Goal: Task Accomplishment & Management: Manage account settings

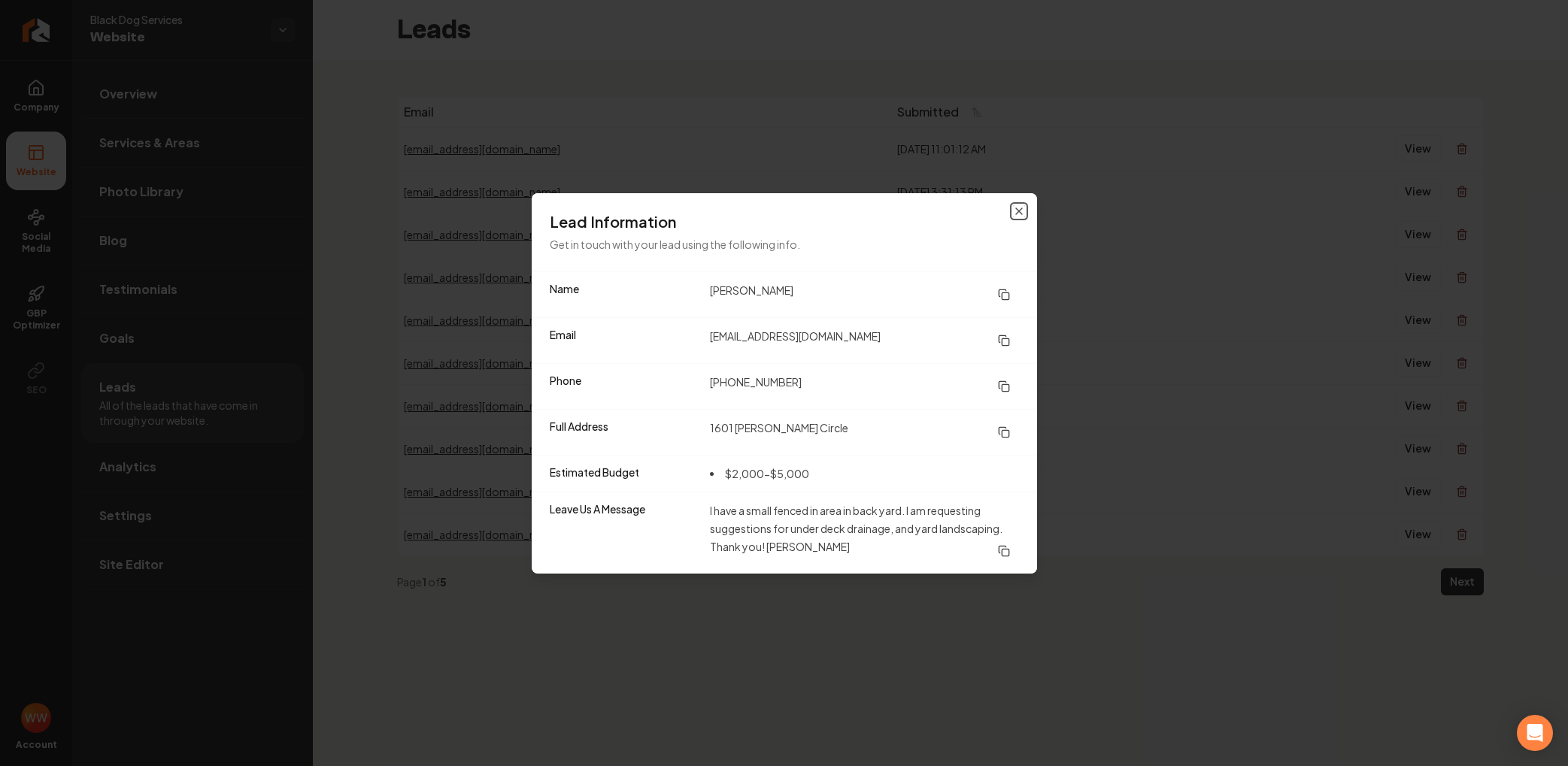
drag, startPoint x: 1017, startPoint y: 211, endPoint x: 990, endPoint y: 208, distance: 27.2
click at [1017, 211] on icon "button" at bounding box center [1019, 211] width 6 height 6
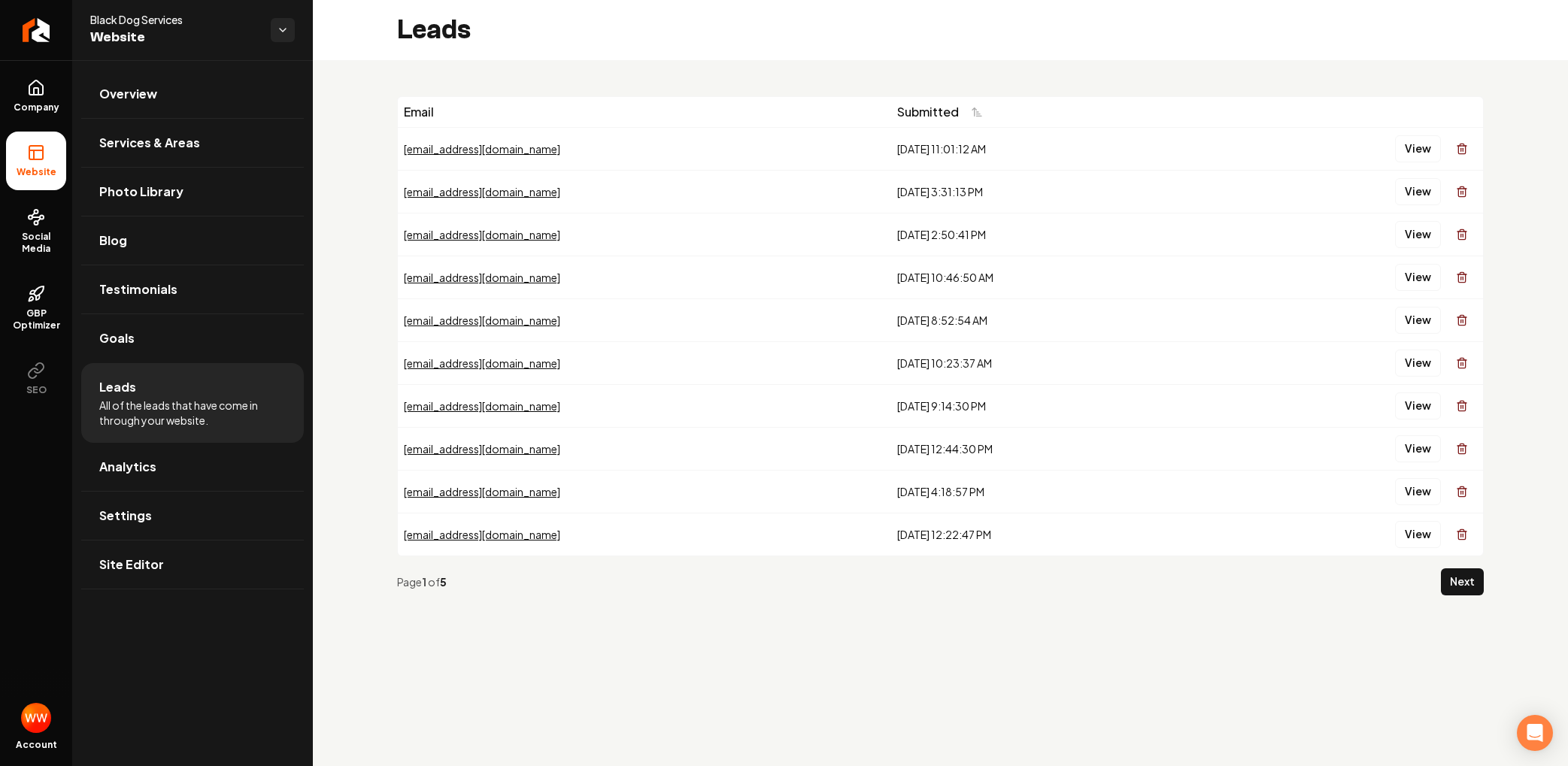
click at [134, 384] on li "Leads All of the leads that have come in through your website." at bounding box center [192, 403] width 222 height 80
click at [126, 392] on span "Leads" at bounding box center [118, 388] width 37 height 18
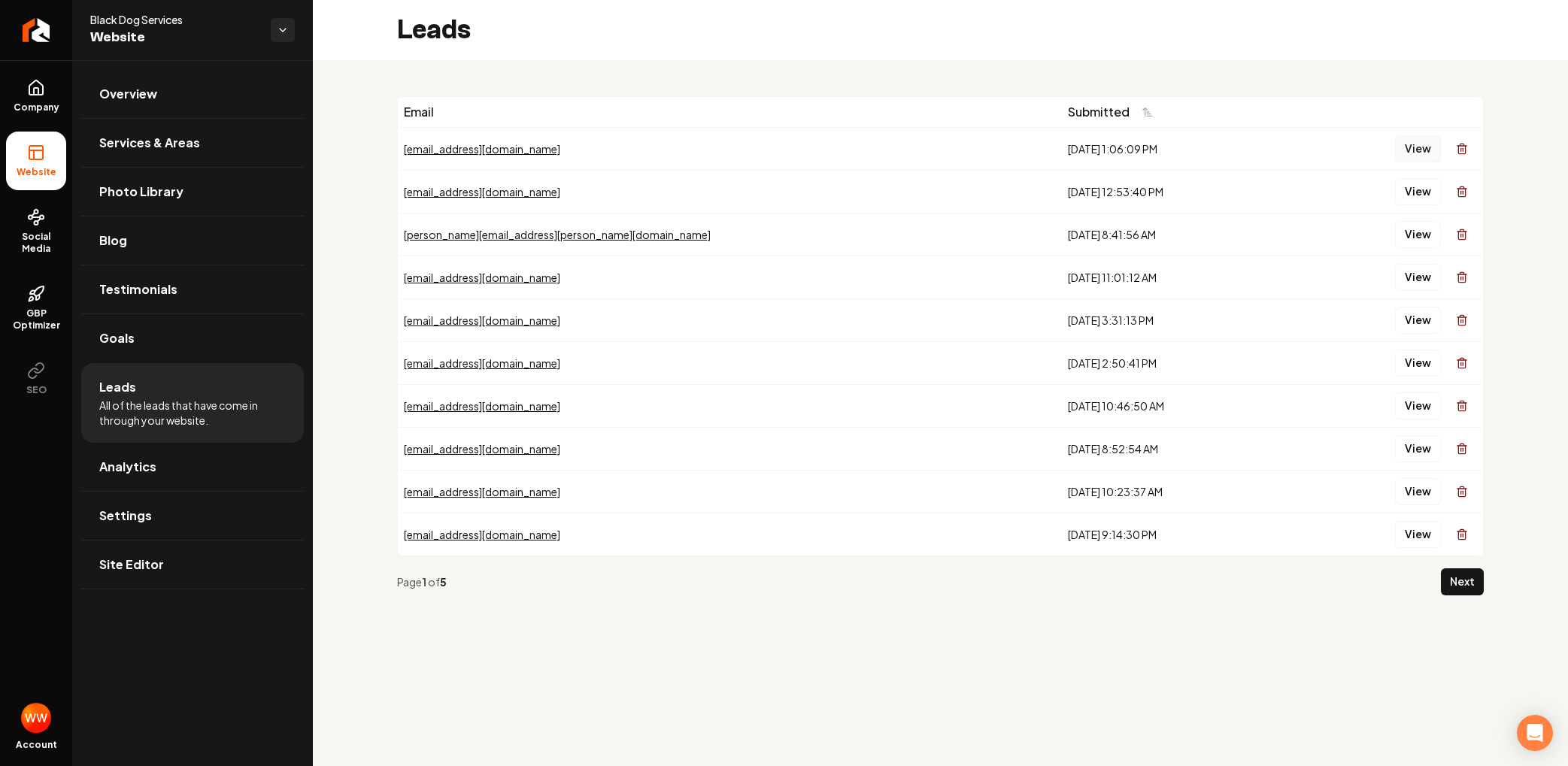
click at [1409, 147] on button "View" at bounding box center [1418, 149] width 46 height 27
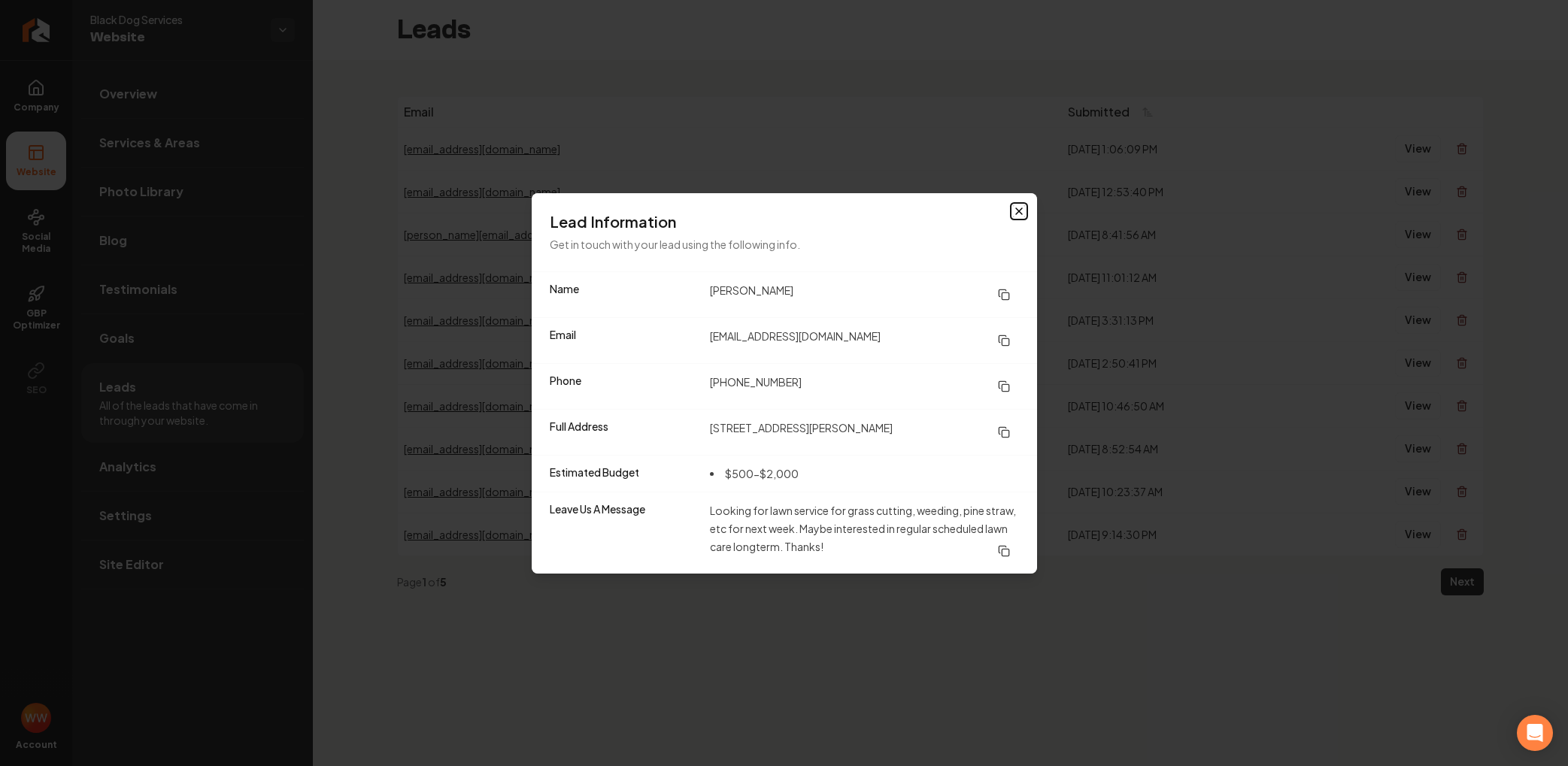
click at [1018, 213] on icon "button" at bounding box center [1019, 211] width 12 height 12
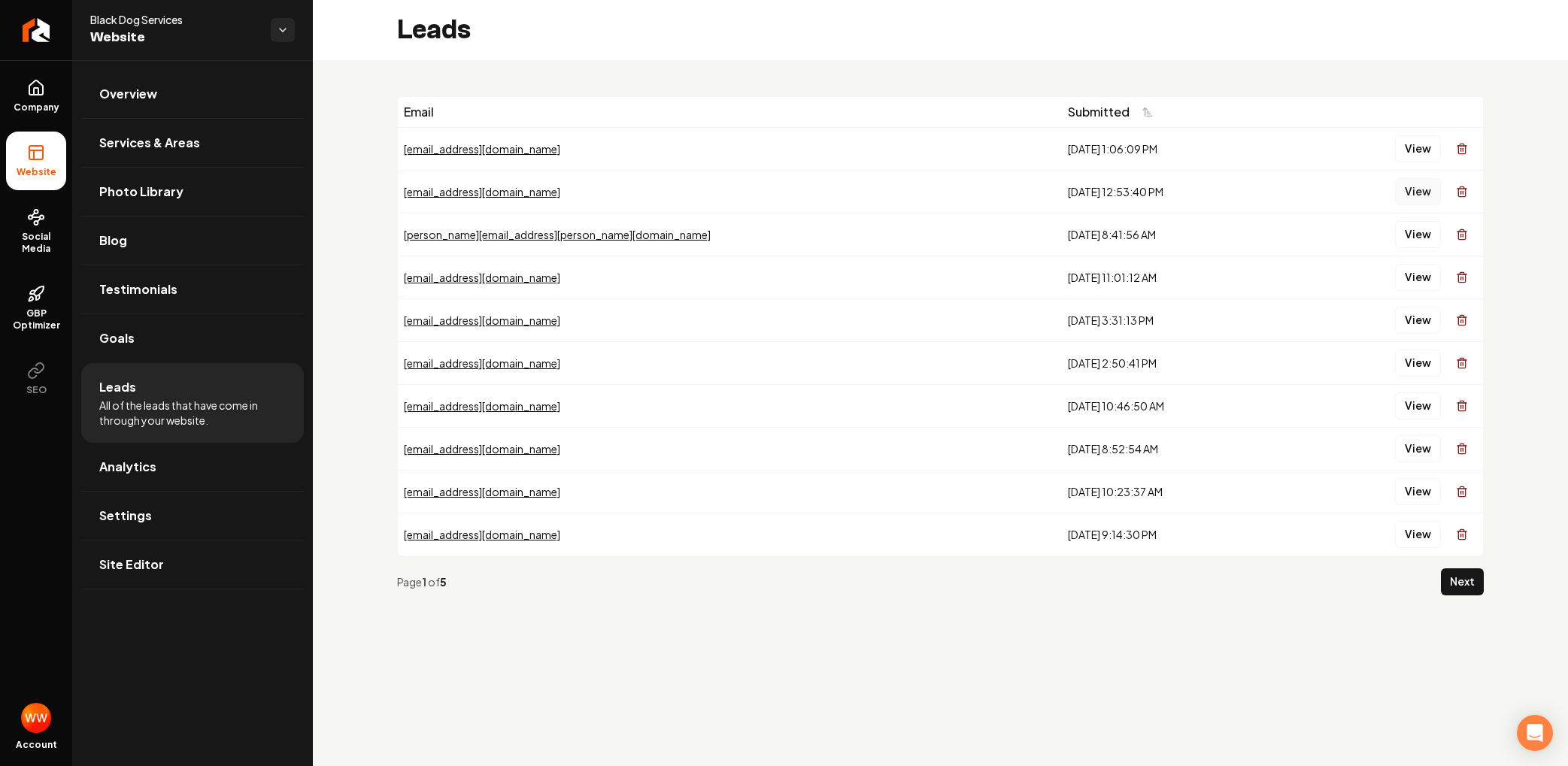
click at [1418, 188] on button "View" at bounding box center [1418, 191] width 46 height 27
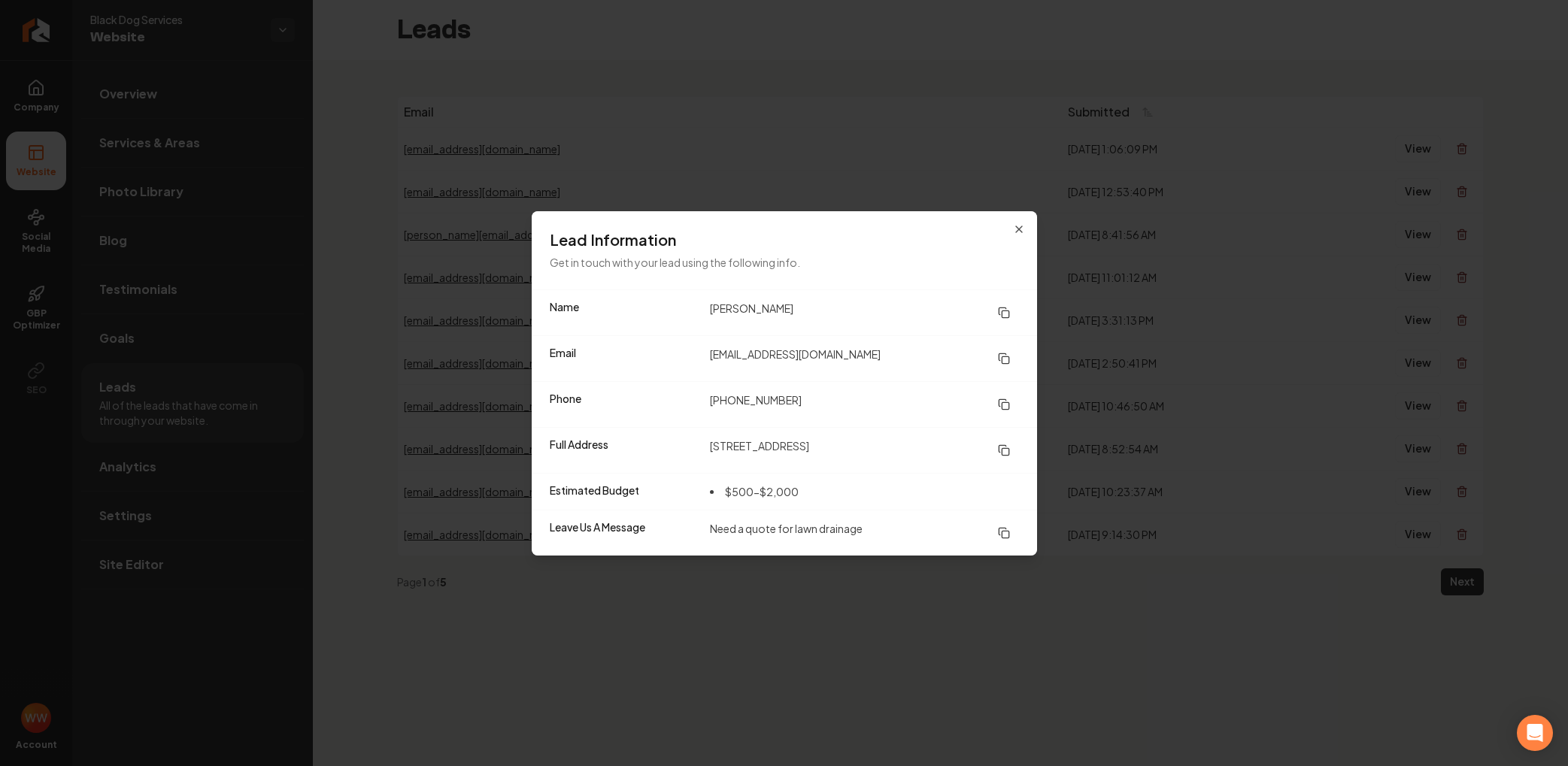
drag, startPoint x: 1002, startPoint y: 312, endPoint x: 908, endPoint y: 265, distance: 105.1
click at [996, 310] on button at bounding box center [1004, 313] width 30 height 27
click at [1009, 403] on icon at bounding box center [1004, 404] width 12 height 12
drag, startPoint x: 1003, startPoint y: 449, endPoint x: 938, endPoint y: 373, distance: 100.0
click at [1005, 449] on icon at bounding box center [1004, 451] width 12 height 12
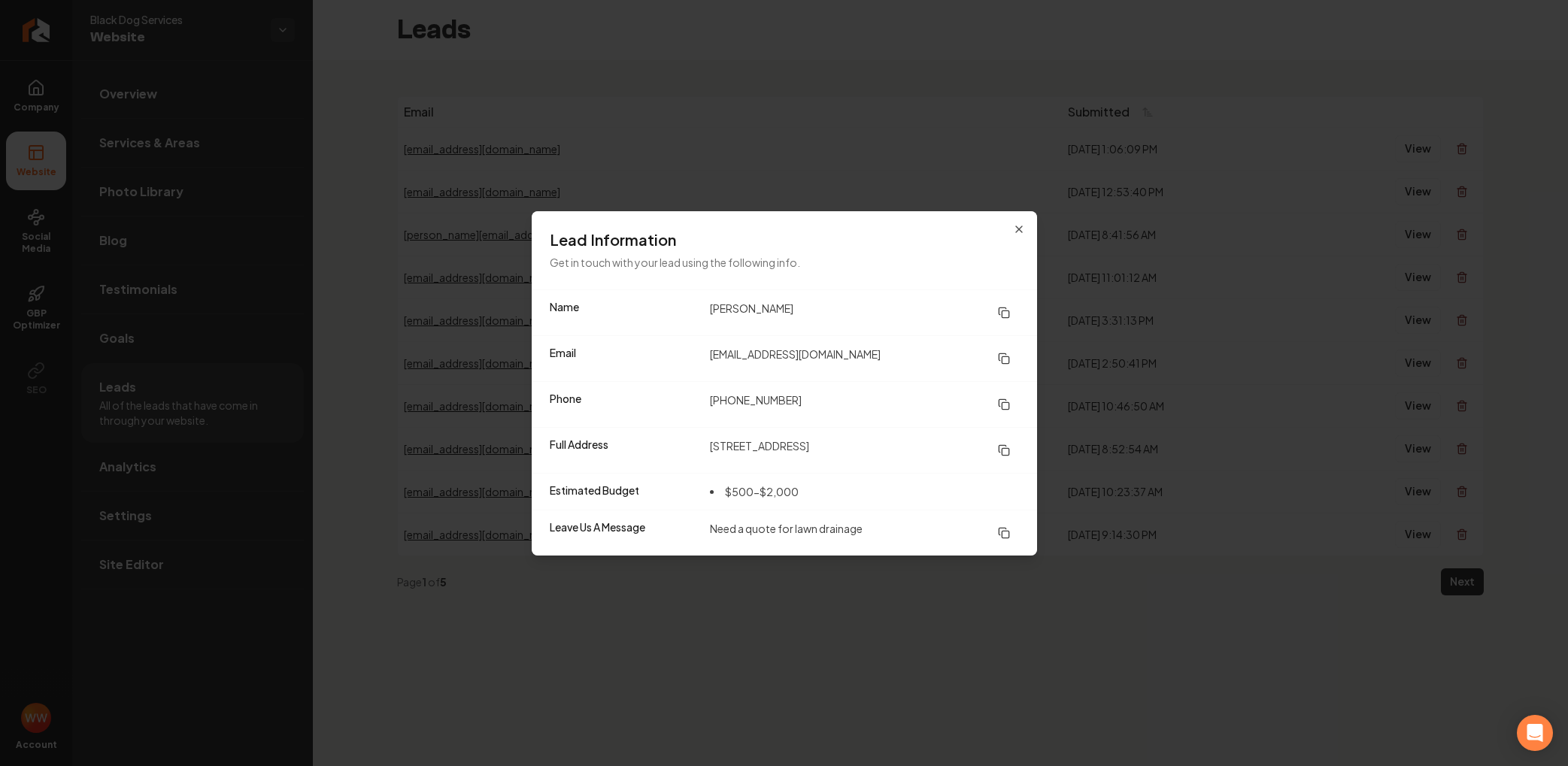
click at [1005, 406] on icon at bounding box center [1004, 404] width 12 height 12
click at [1008, 357] on icon at bounding box center [1004, 358] width 12 height 12
